Goal: Information Seeking & Learning: Learn about a topic

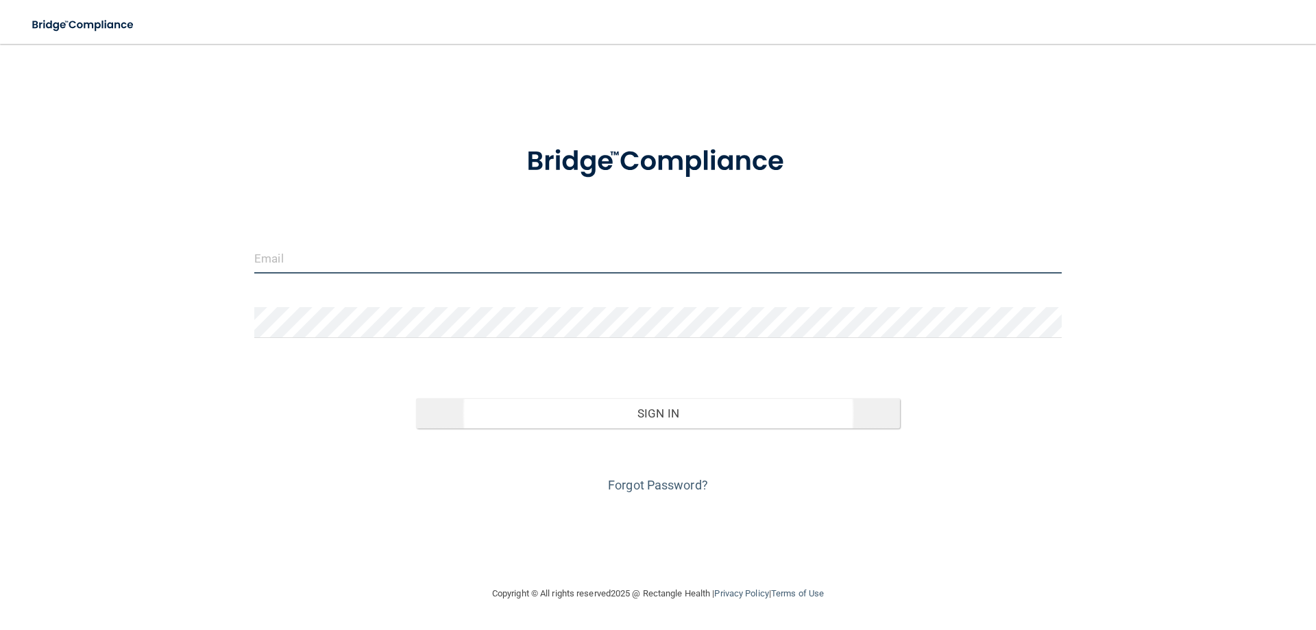
type input "[PERSON_NAME][EMAIL_ADDRESS][PERSON_NAME][DOMAIN_NAME]"
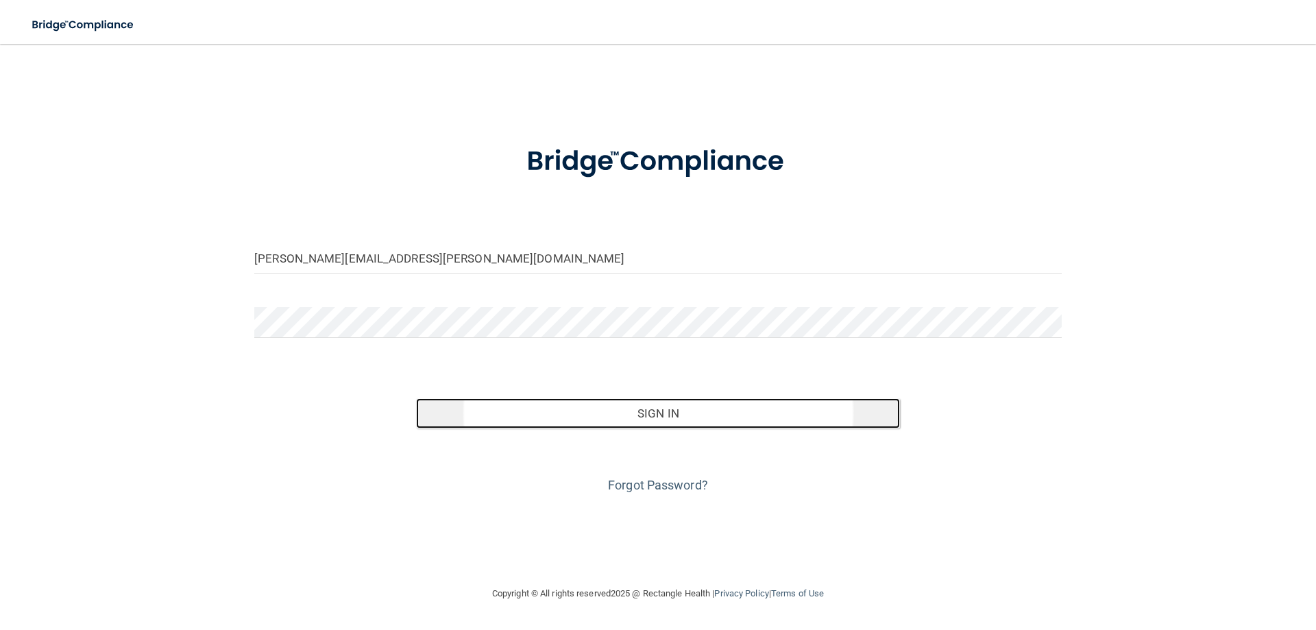
click at [596, 415] on button "Sign In" at bounding box center [658, 413] width 485 height 30
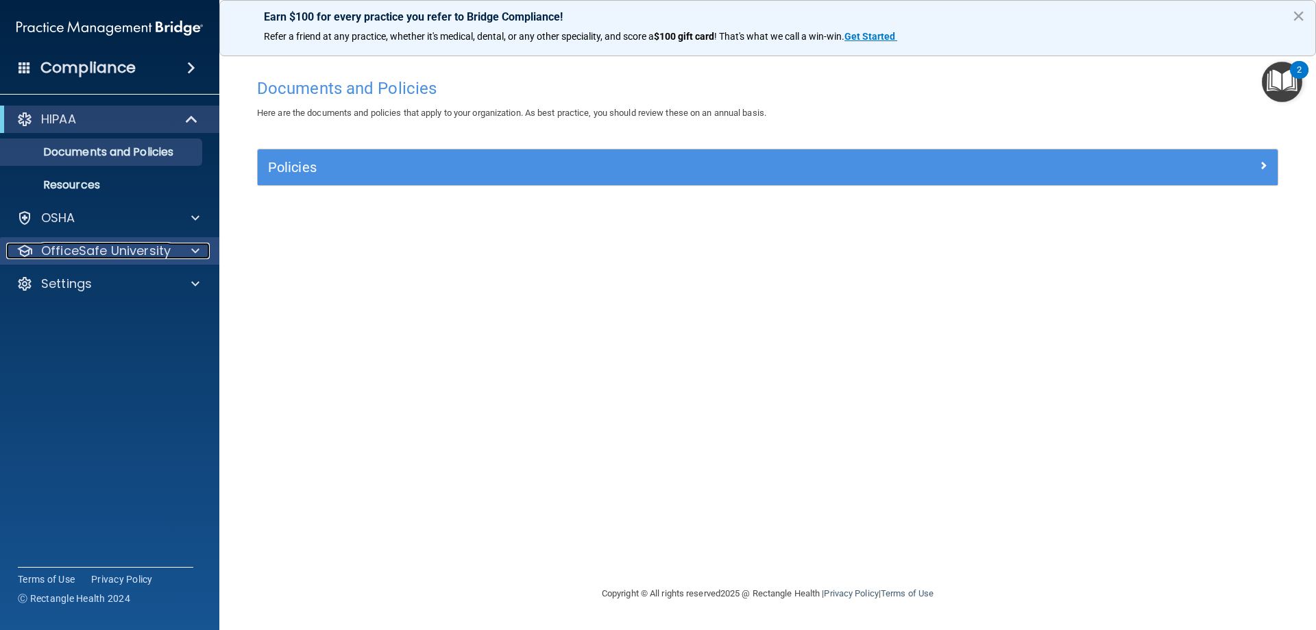
click at [101, 245] on p "OfficeSafe University" at bounding box center [106, 251] width 130 height 16
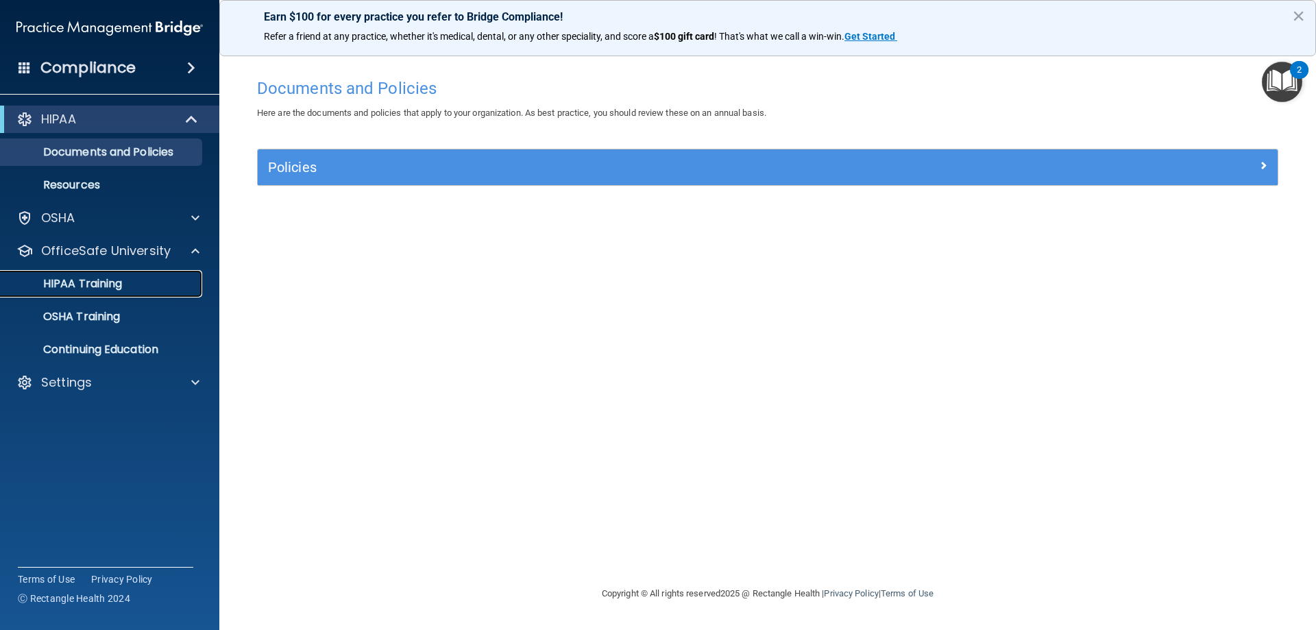
click at [118, 284] on p "HIPAA Training" at bounding box center [65, 284] width 113 height 14
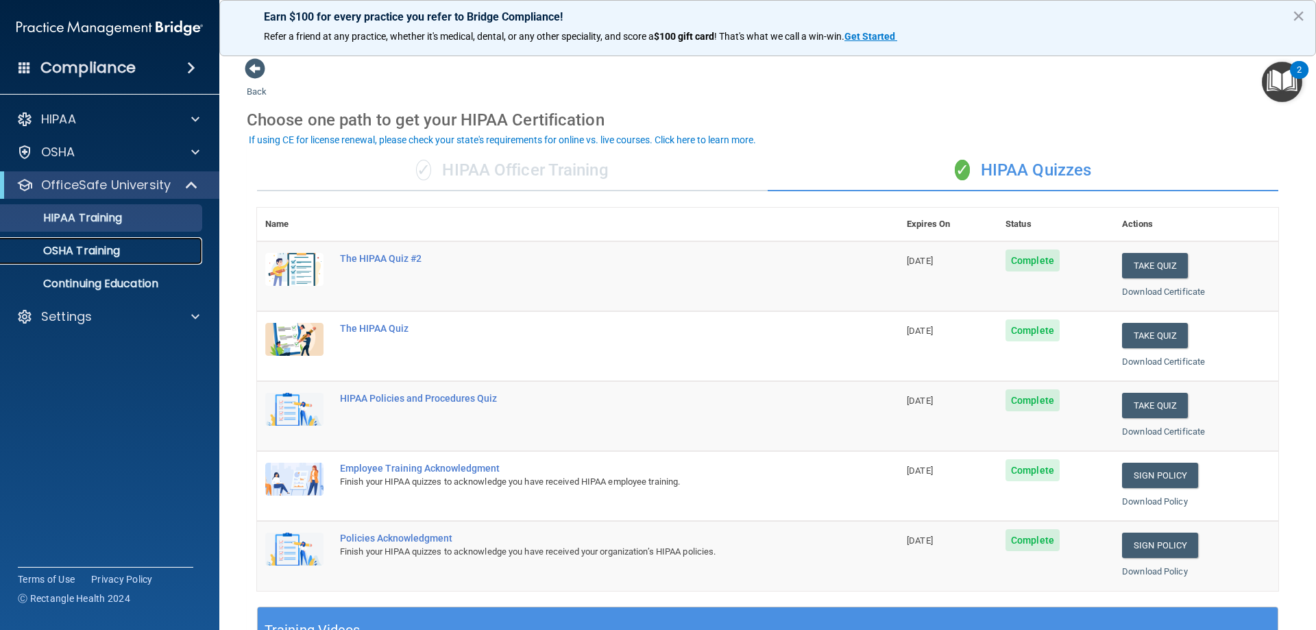
click at [86, 254] on p "OSHA Training" at bounding box center [64, 251] width 111 height 14
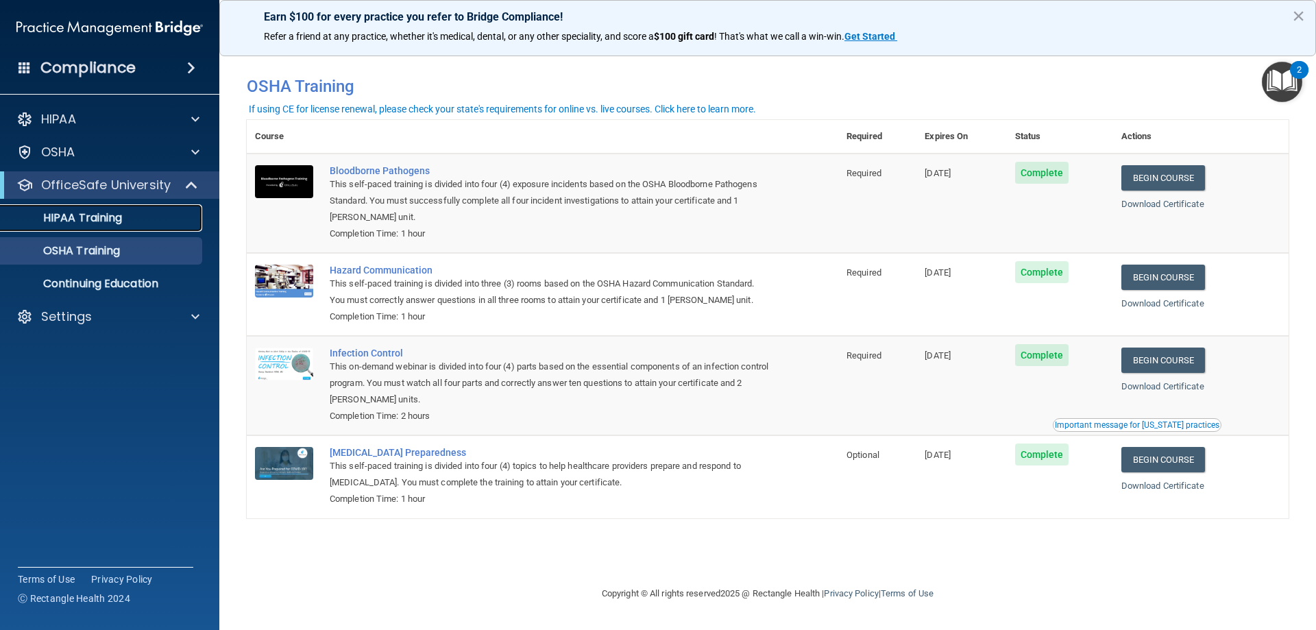
click at [69, 212] on p "HIPAA Training" at bounding box center [65, 218] width 113 height 14
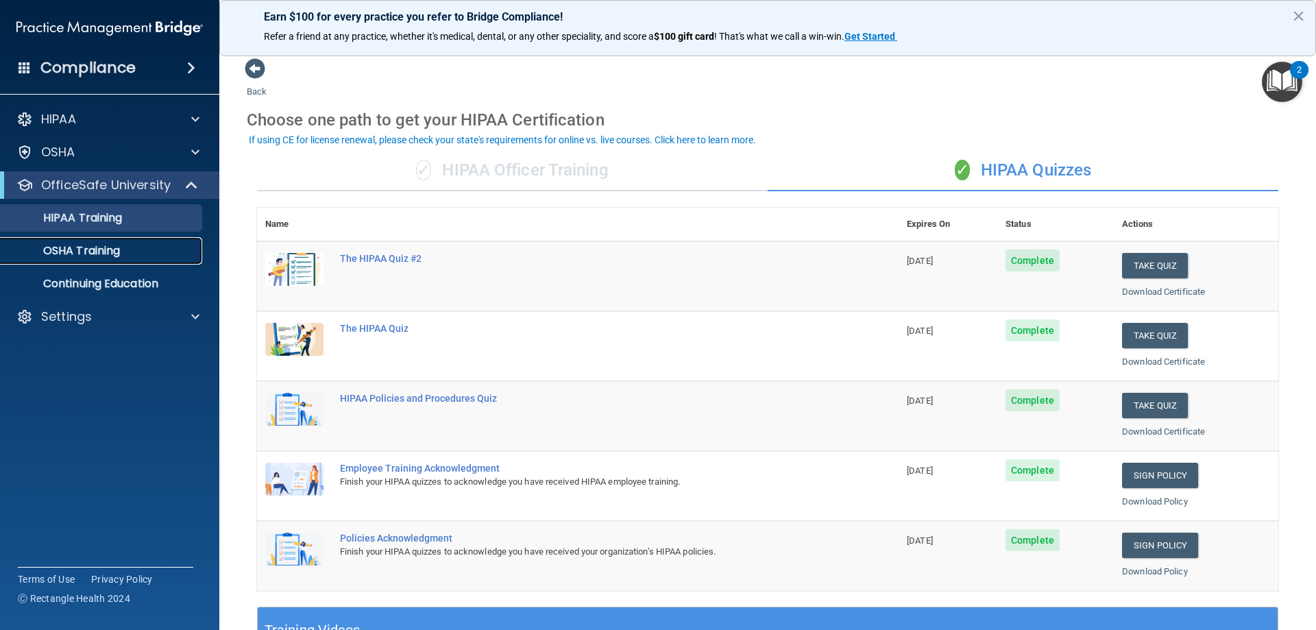
click at [80, 252] on p "OSHA Training" at bounding box center [64, 251] width 111 height 14
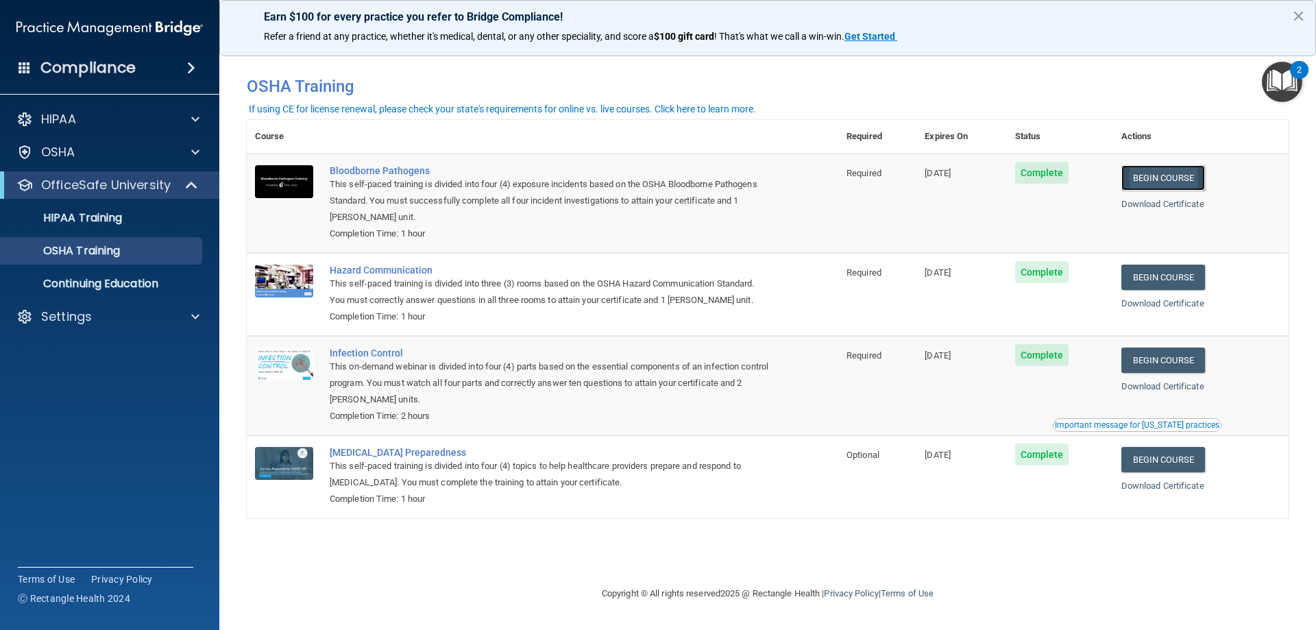
click at [1153, 176] on link "Begin Course" at bounding box center [1163, 177] width 84 height 25
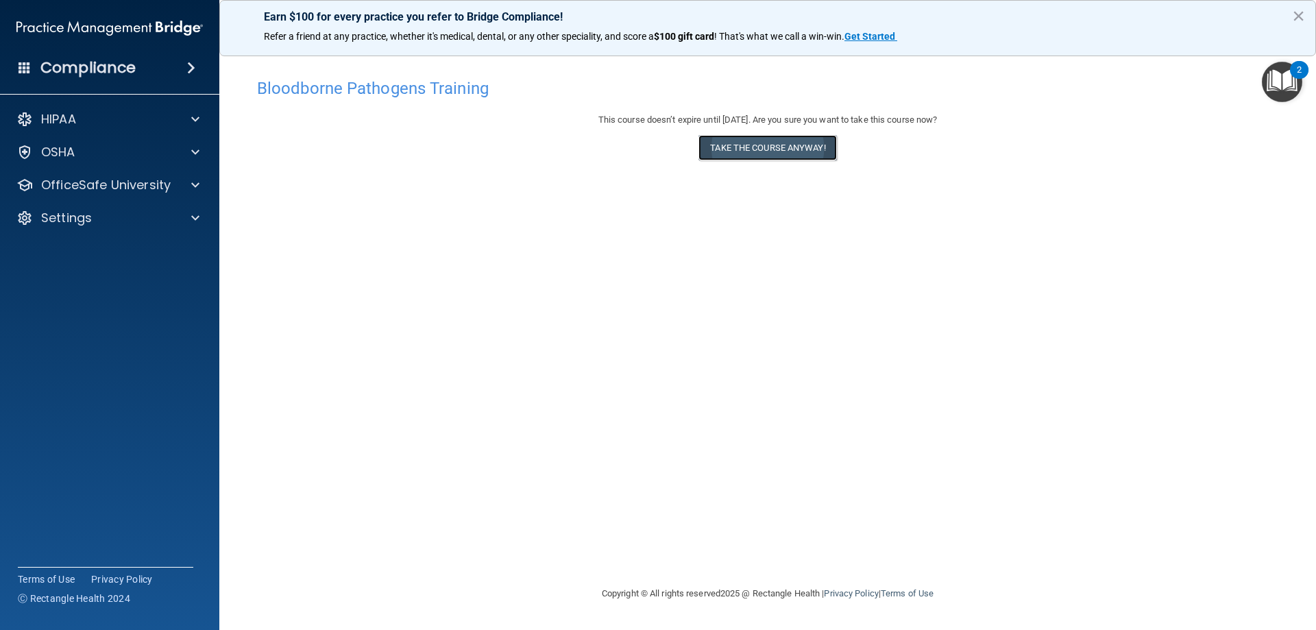
click at [763, 149] on button "Take the course anyway!" at bounding box center [767, 147] width 138 height 25
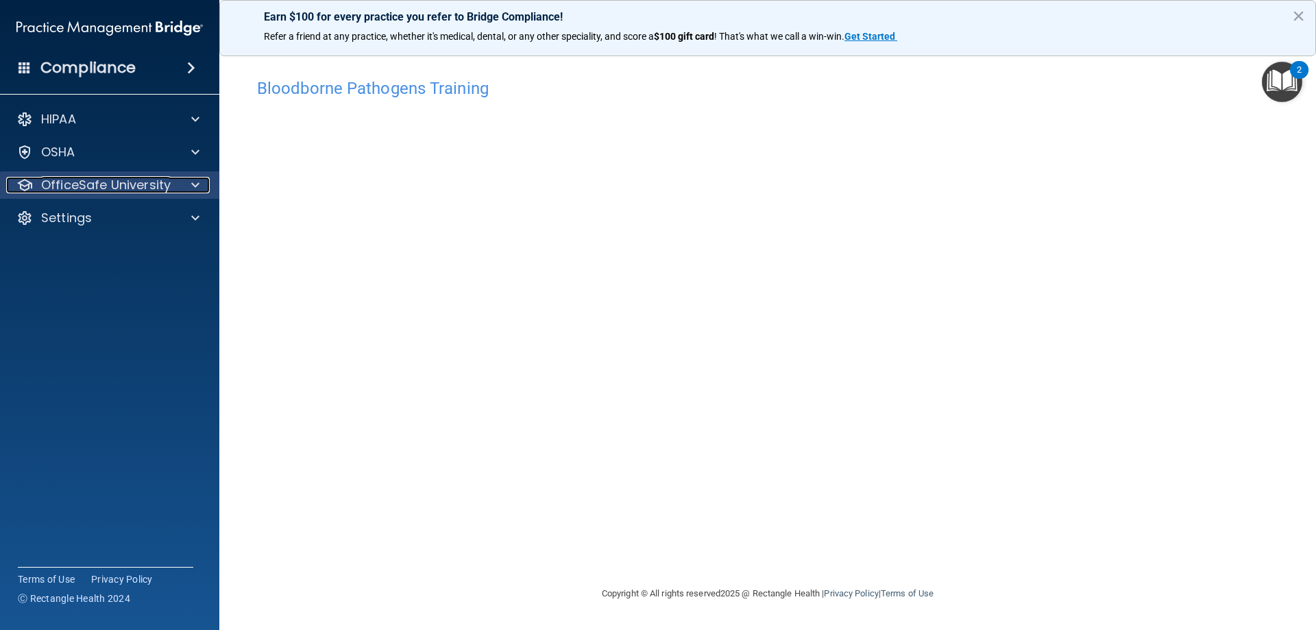
click at [193, 184] on span at bounding box center [195, 185] width 8 height 16
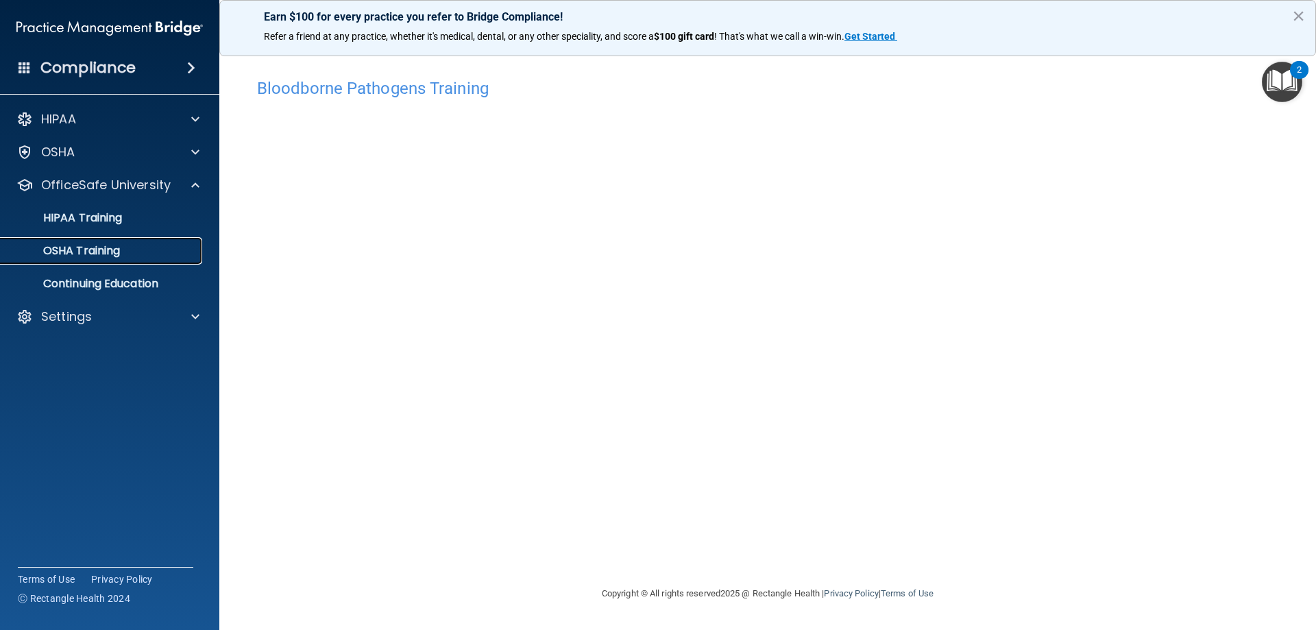
click at [115, 252] on p "OSHA Training" at bounding box center [64, 251] width 111 height 14
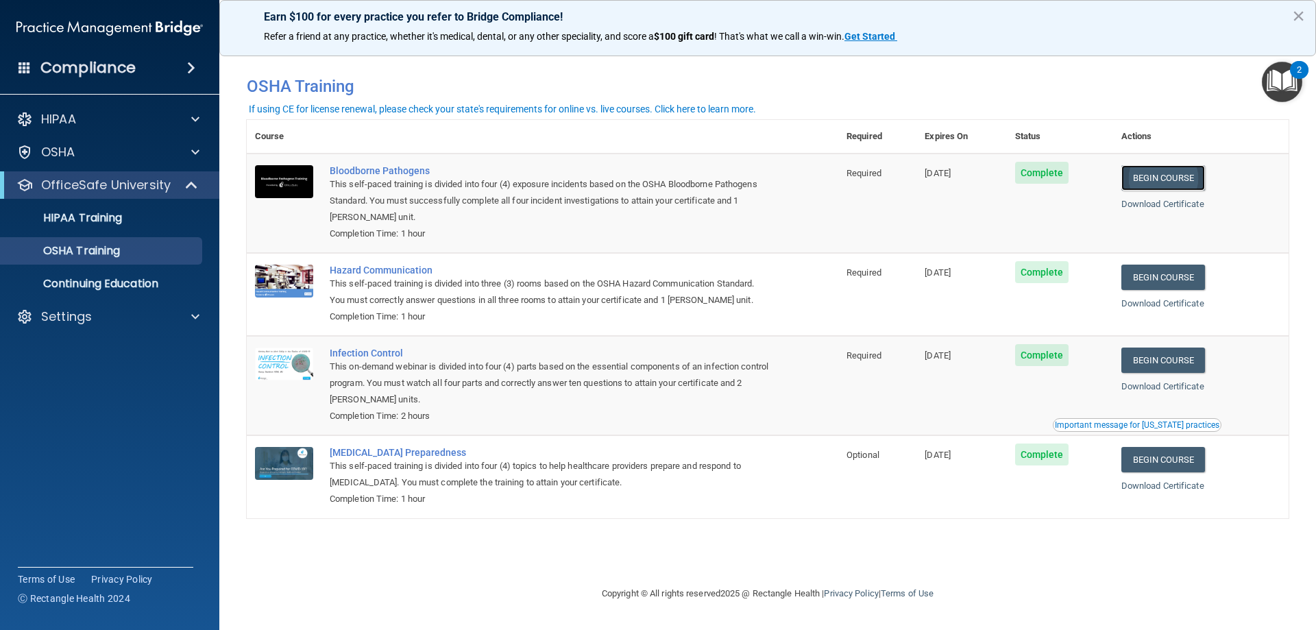
click at [1195, 184] on link "Begin Course" at bounding box center [1163, 177] width 84 height 25
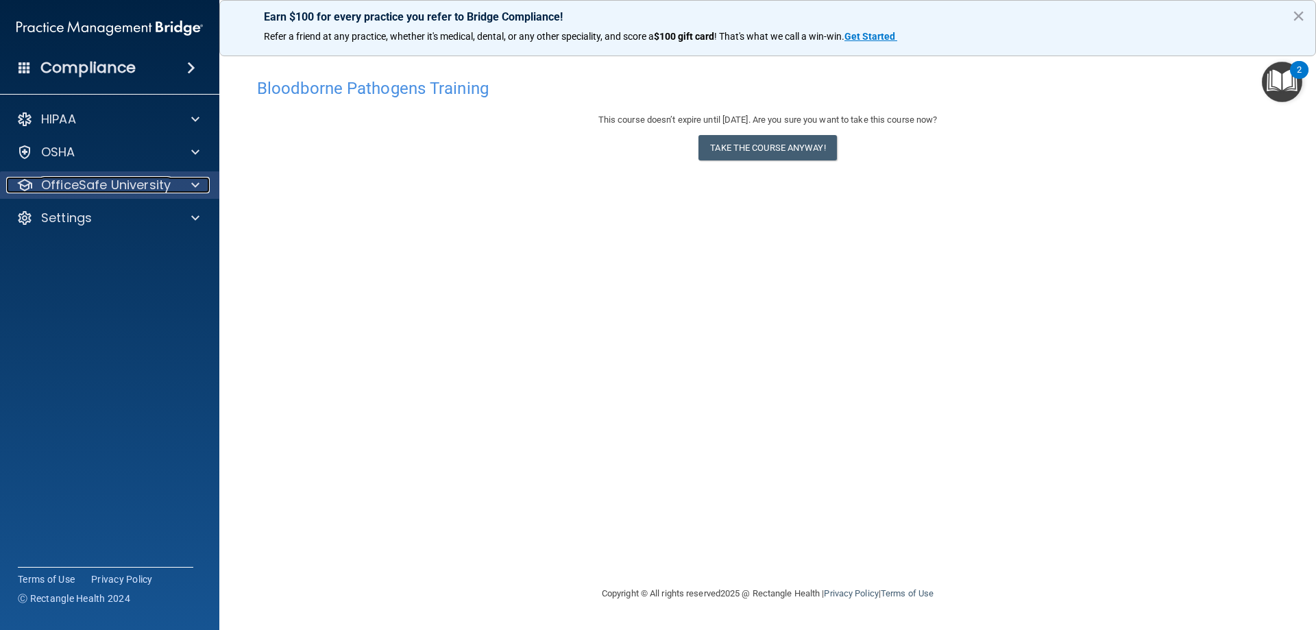
click at [206, 181] on div at bounding box center [193, 185] width 34 height 16
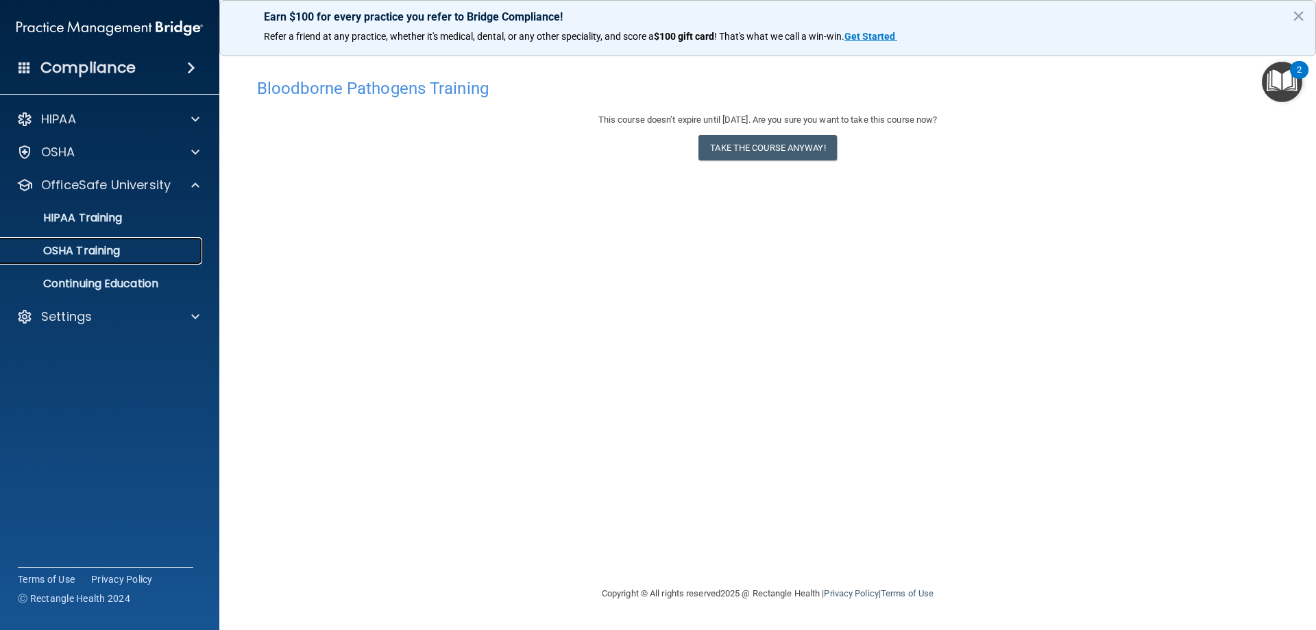
click at [144, 255] on div "OSHA Training" at bounding box center [102, 251] width 187 height 14
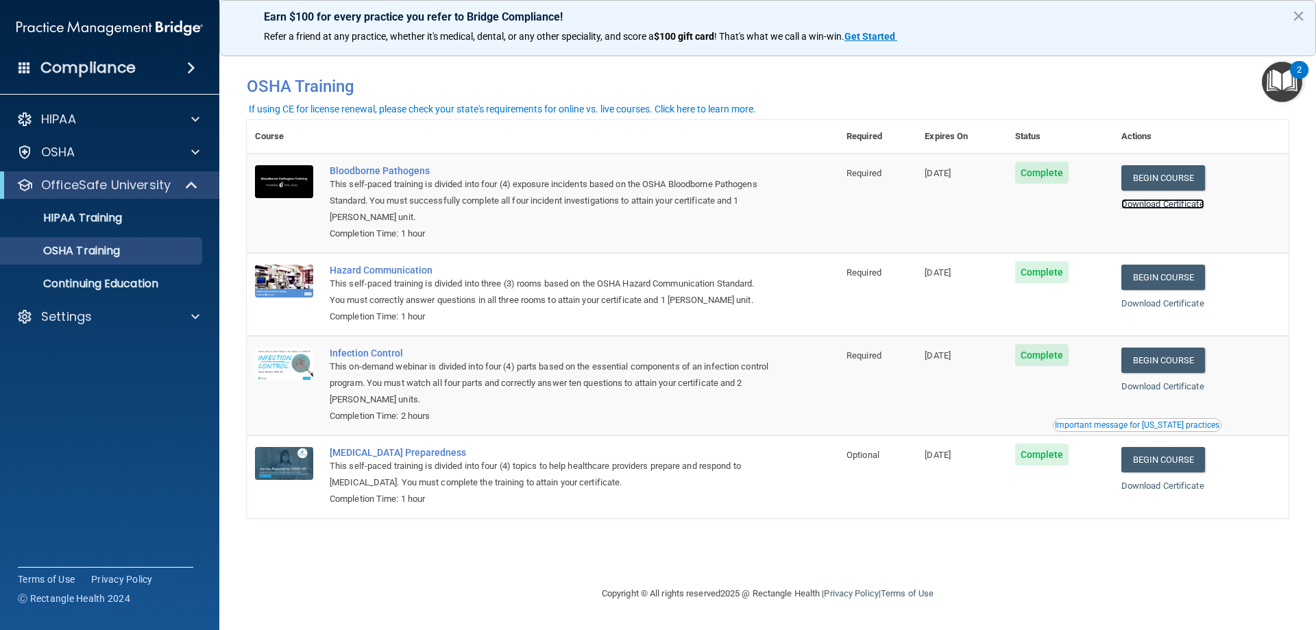
click at [1189, 202] on link "Download Certificate" at bounding box center [1162, 204] width 83 height 10
click at [1182, 273] on link "Begin Course" at bounding box center [1163, 277] width 84 height 25
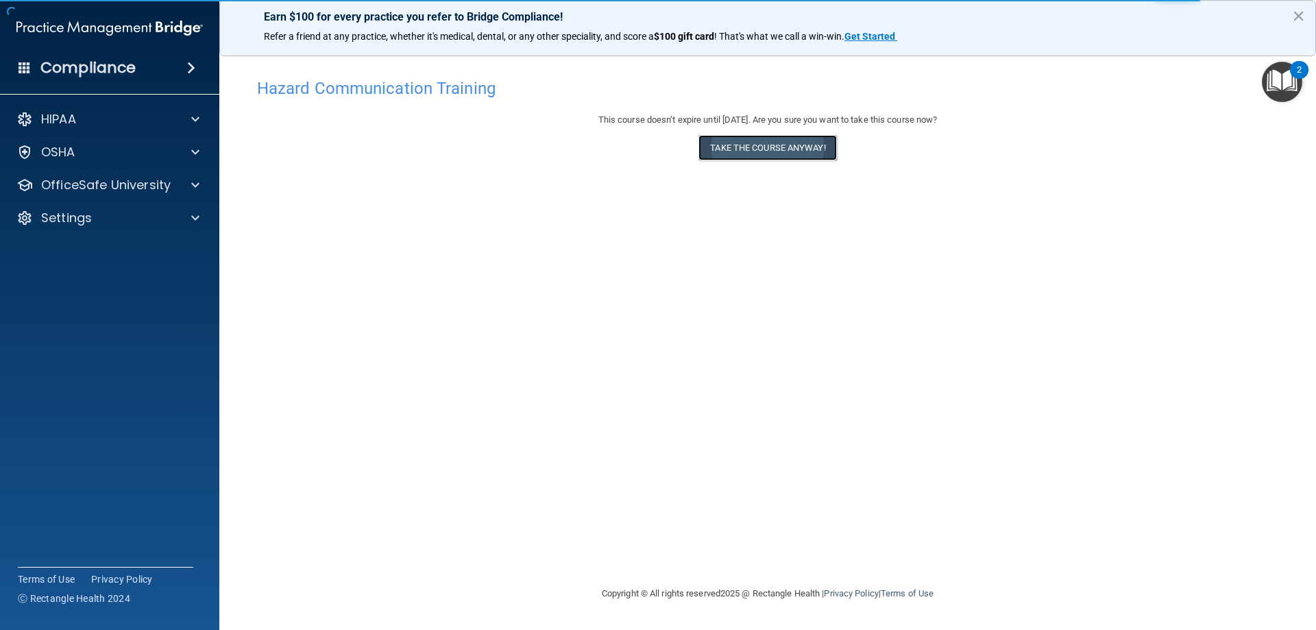
click at [759, 149] on button "Take the course anyway!" at bounding box center [767, 147] width 138 height 25
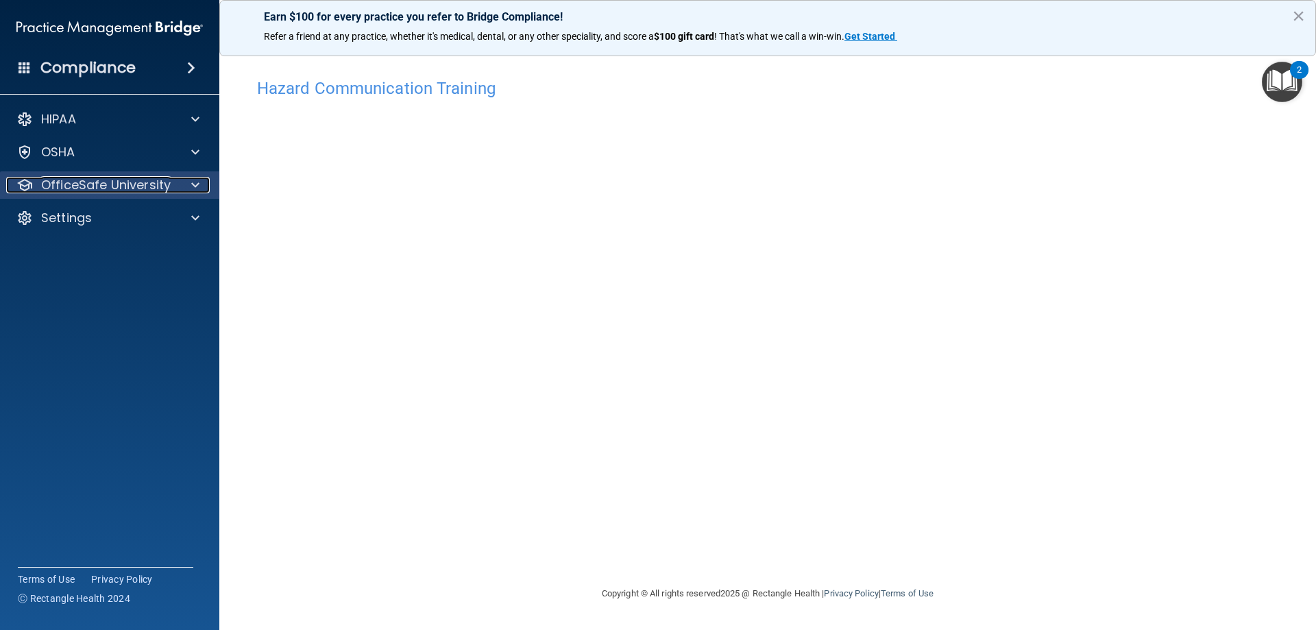
click at [191, 181] on div at bounding box center [193, 185] width 34 height 16
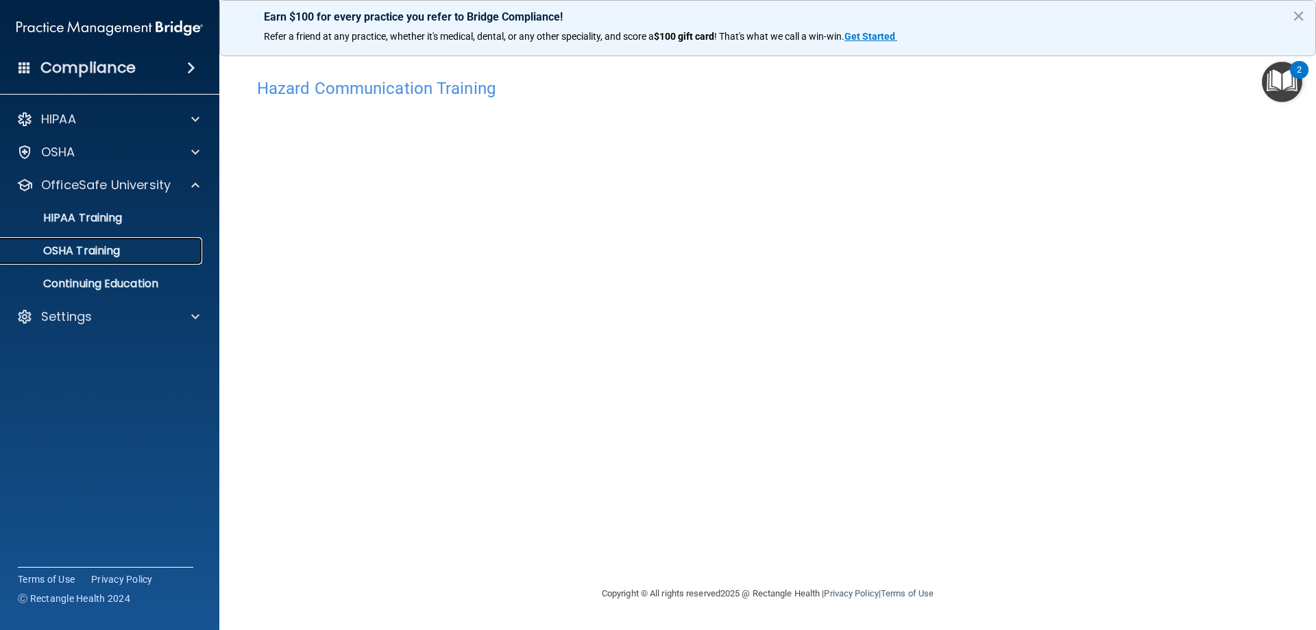
click at [120, 252] on p "OSHA Training" at bounding box center [64, 251] width 111 height 14
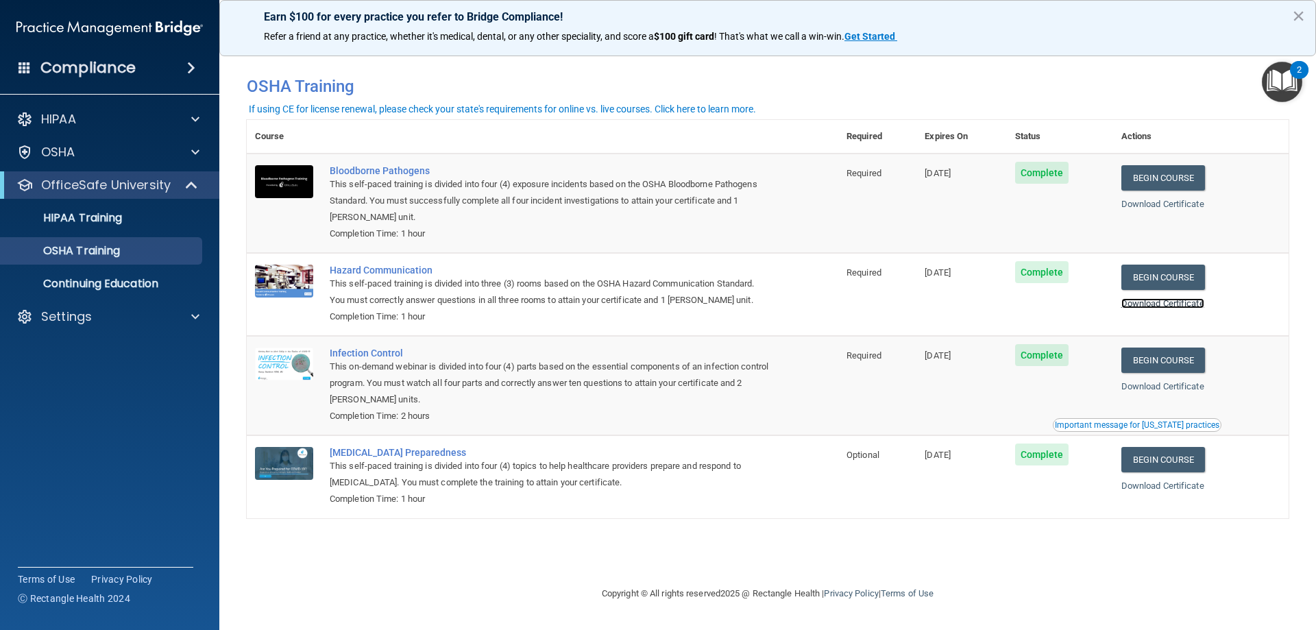
click at [1184, 305] on link "Download Certificate" at bounding box center [1162, 303] width 83 height 10
click at [1172, 358] on link "Begin Course" at bounding box center [1163, 360] width 84 height 25
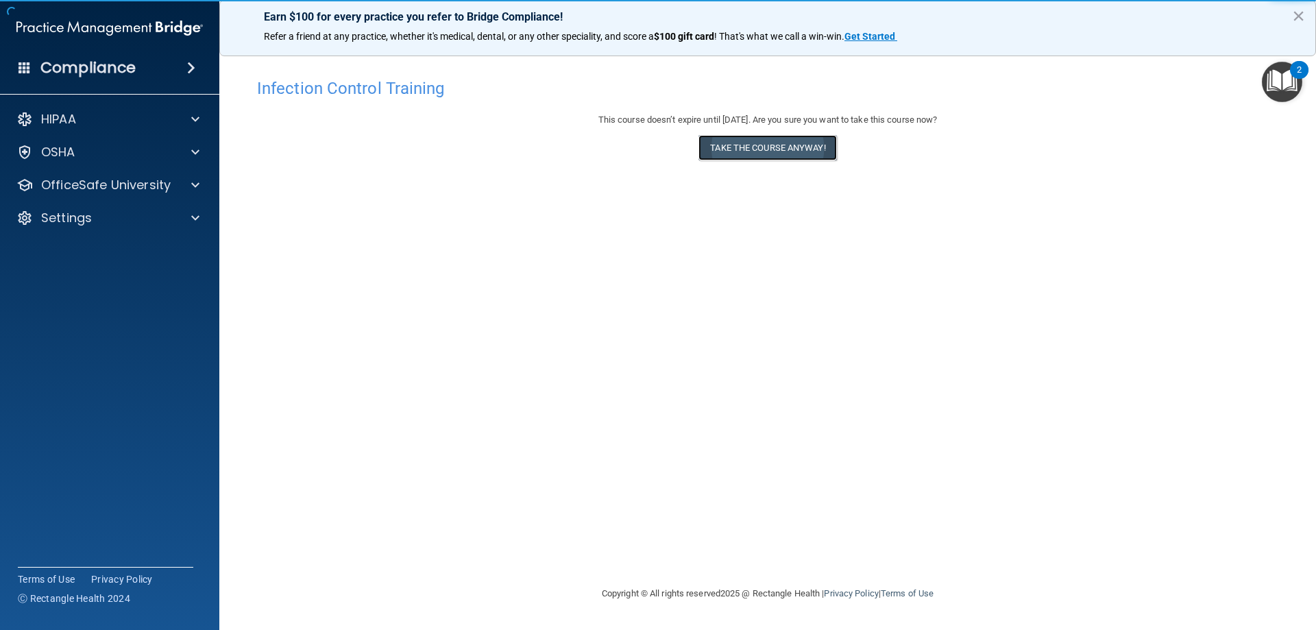
click at [780, 152] on button "Take the course anyway!" at bounding box center [767, 147] width 138 height 25
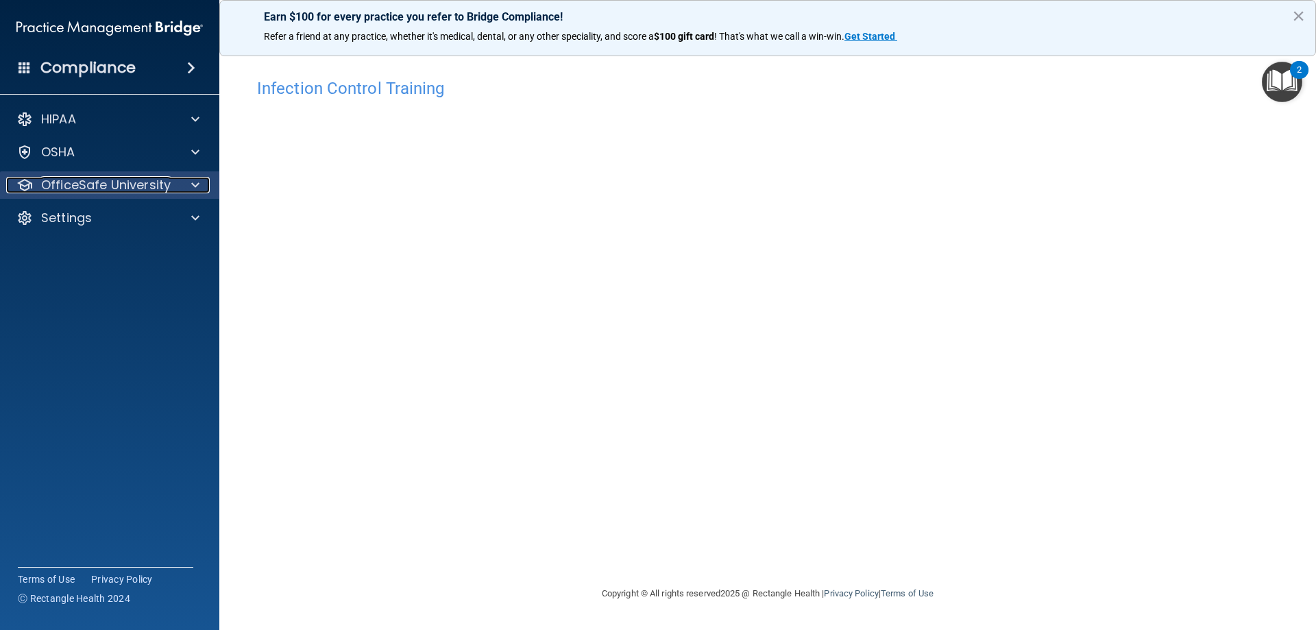
click at [103, 177] on p "OfficeSafe University" at bounding box center [106, 185] width 130 height 16
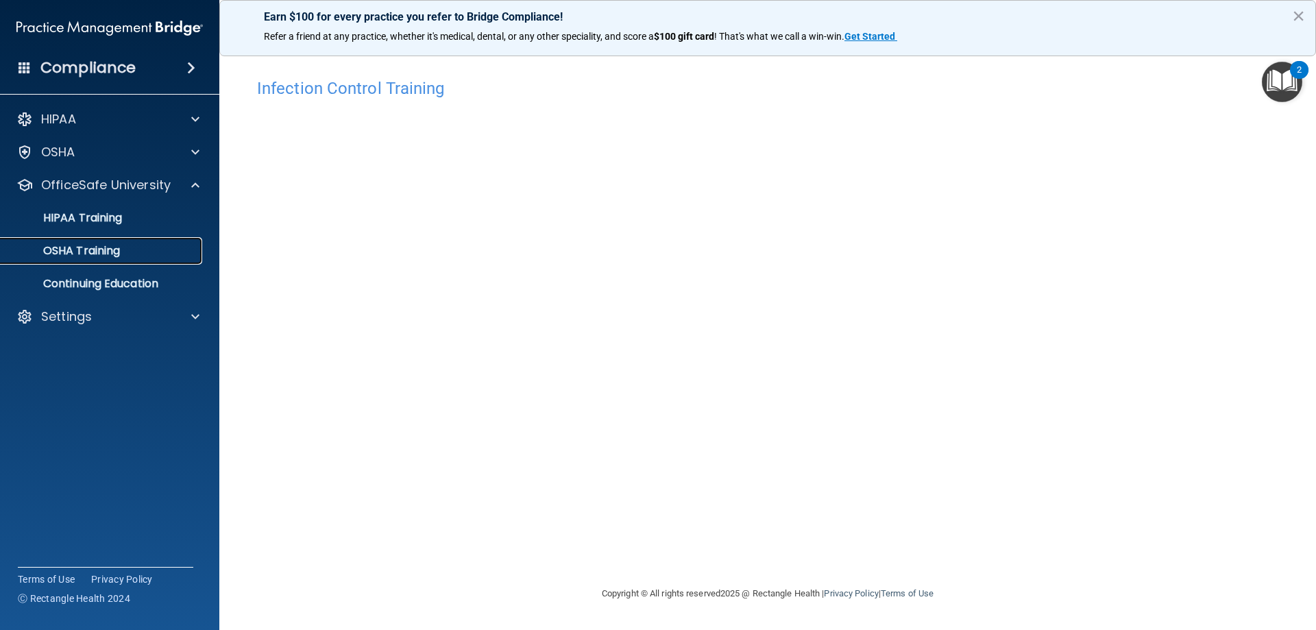
click at [75, 261] on link "OSHA Training" at bounding box center [94, 250] width 216 height 27
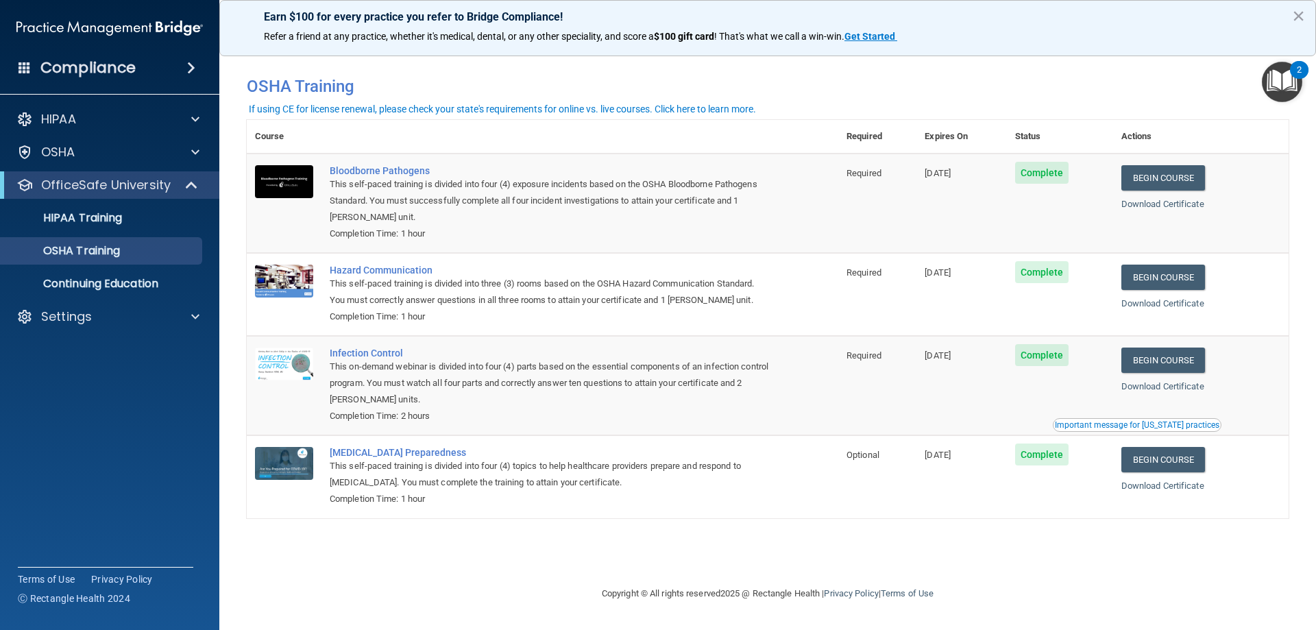
click at [1161, 393] on div "Download Certificate" at bounding box center [1200, 386] width 159 height 16
click at [1160, 387] on link "Download Certificate" at bounding box center [1162, 386] width 83 height 10
click at [1164, 461] on link "Begin Course" at bounding box center [1163, 459] width 84 height 25
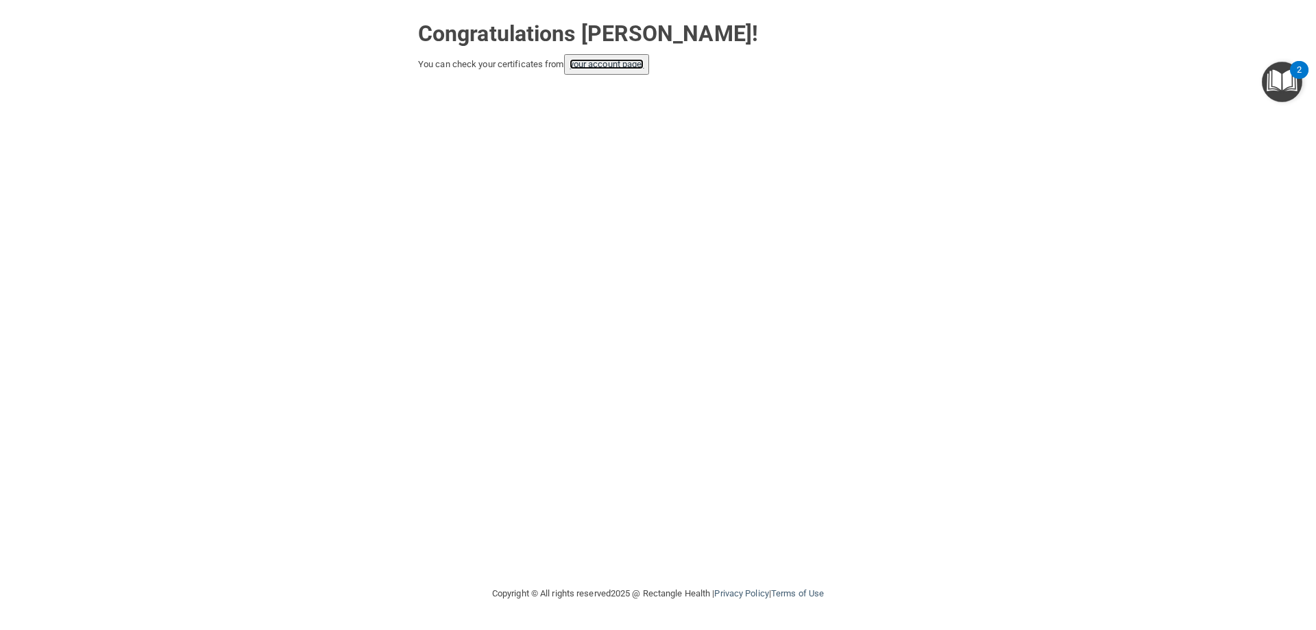
click at [605, 66] on link "your account page!" at bounding box center [607, 64] width 75 height 10
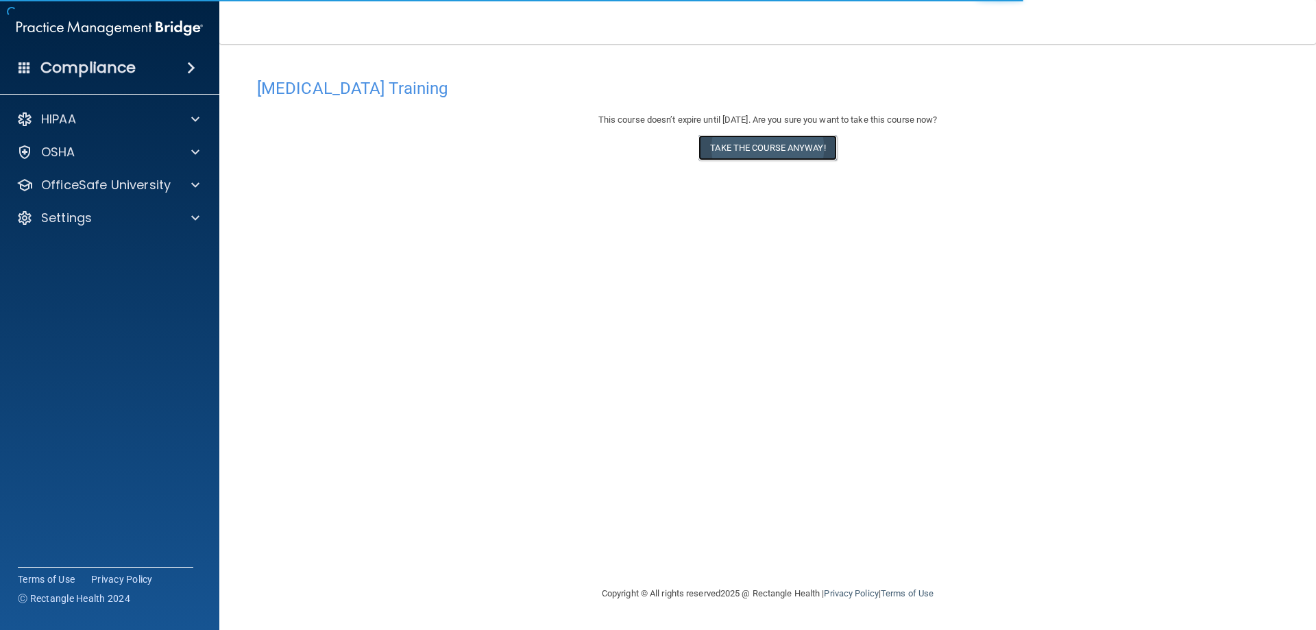
click at [780, 147] on button "Take the course anyway!" at bounding box center [767, 147] width 138 height 25
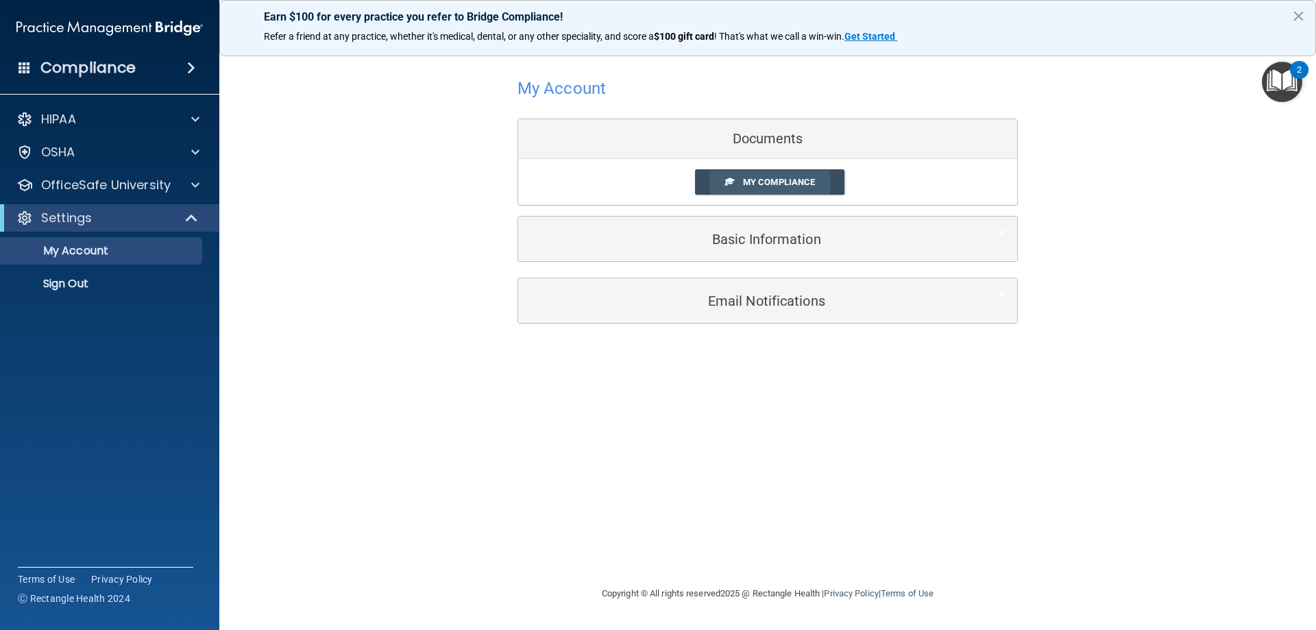
click at [751, 185] on span "My Compliance" at bounding box center [779, 182] width 72 height 10
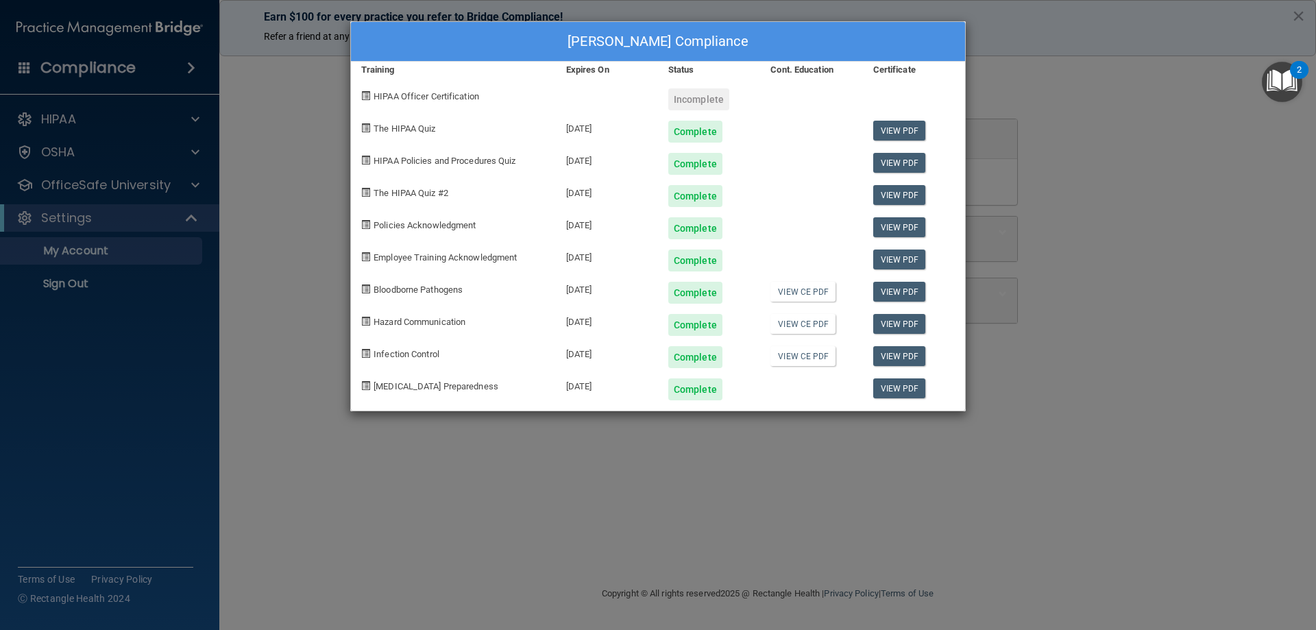
click at [1135, 197] on div "[PERSON_NAME] Compliance Training Expires On Status Cont. Education Certificate…" at bounding box center [658, 315] width 1316 height 630
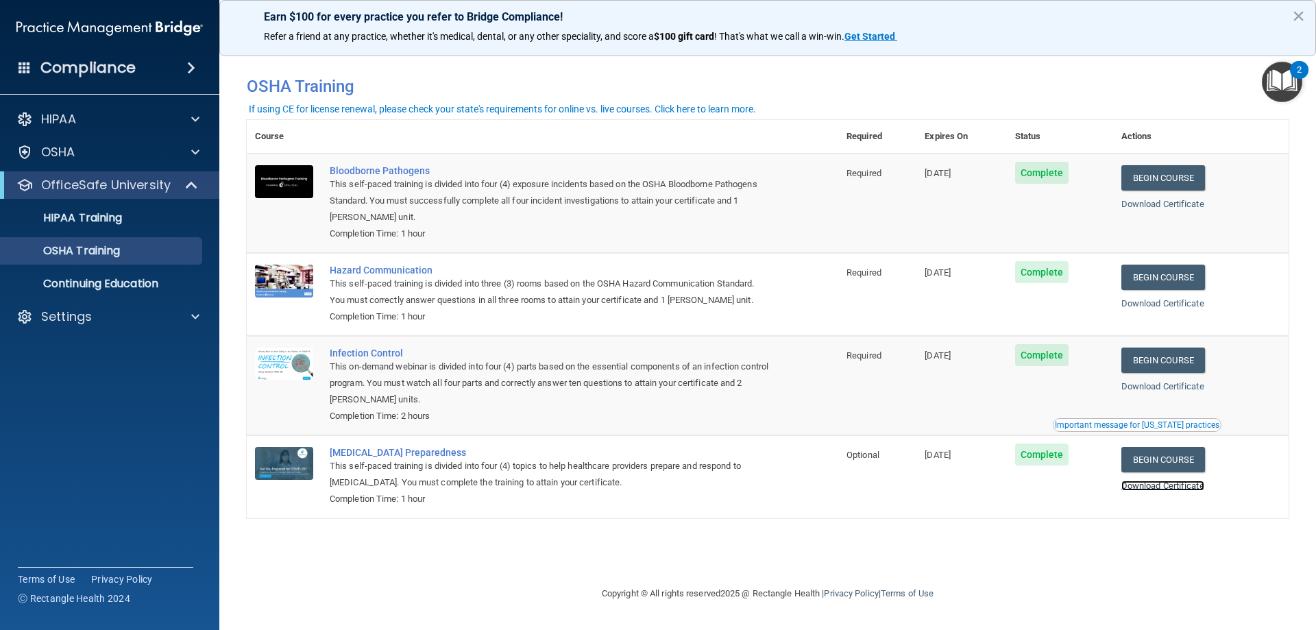
click at [1187, 491] on link "Download Certificate" at bounding box center [1162, 486] width 83 height 10
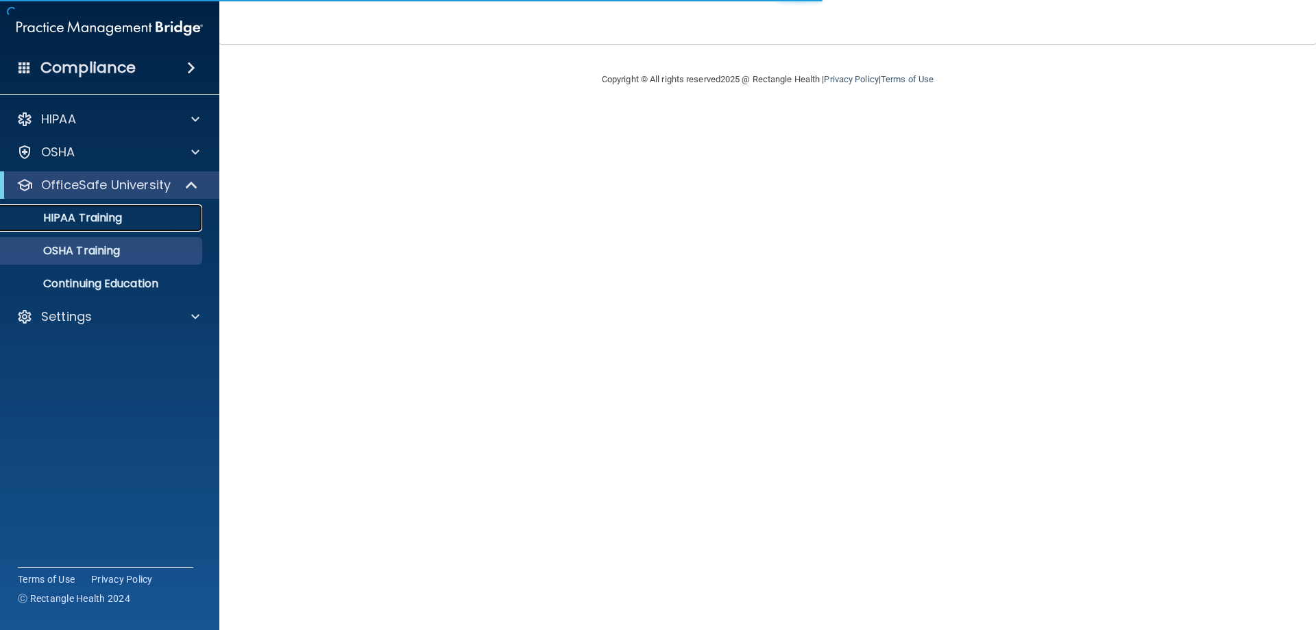
click at [110, 224] on p "HIPAA Training" at bounding box center [65, 218] width 113 height 14
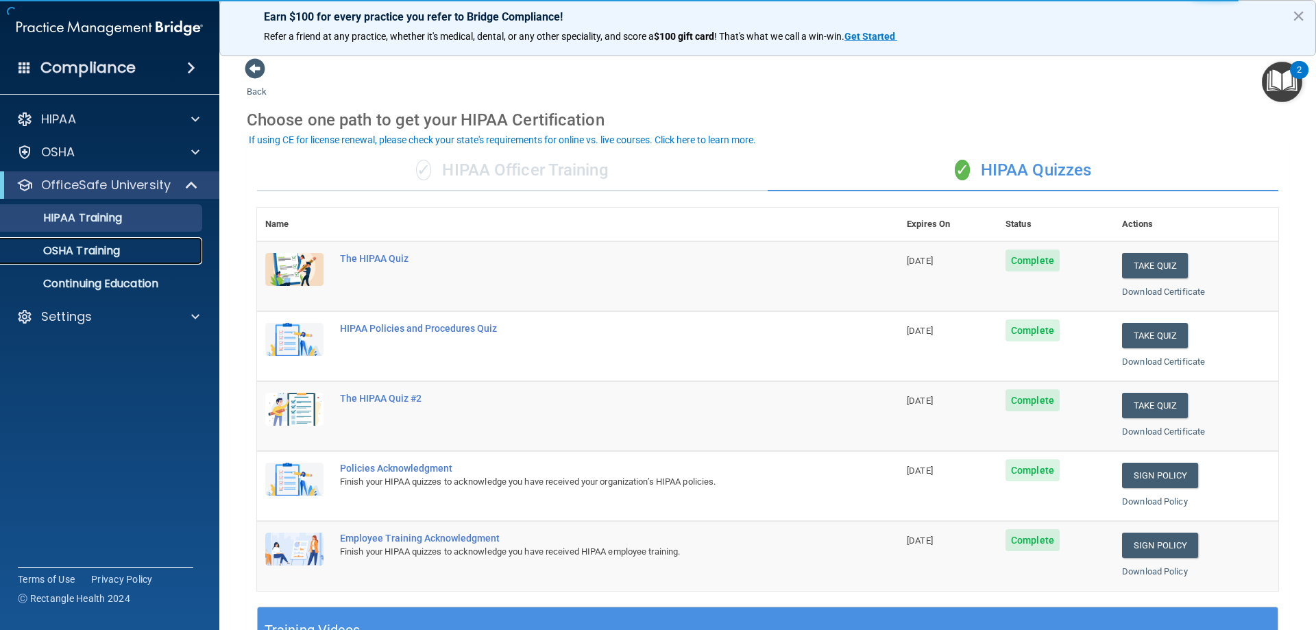
click at [97, 252] on p "OSHA Training" at bounding box center [64, 251] width 111 height 14
